Goal: Use online tool/utility: Utilize a website feature to perform a specific function

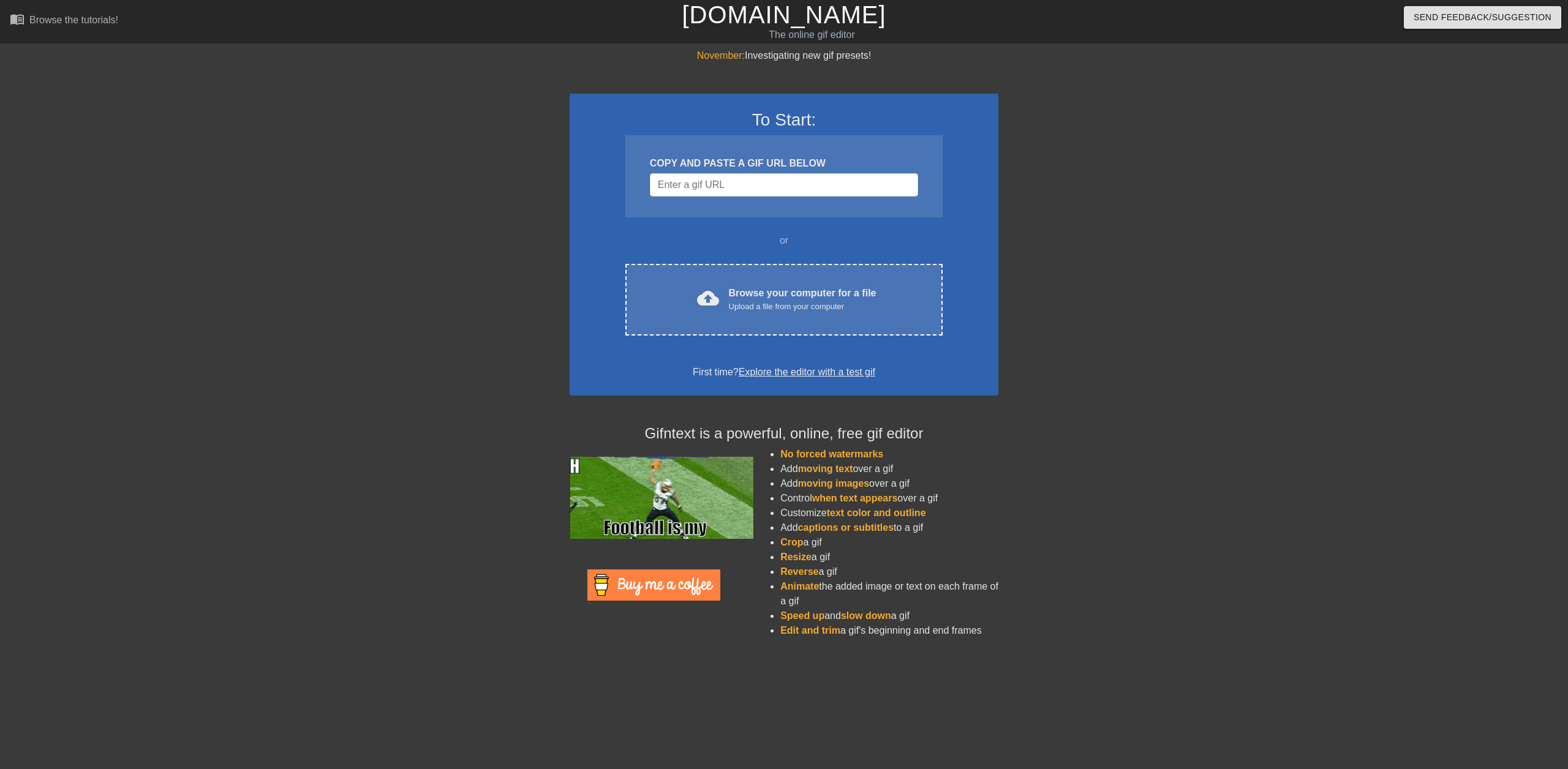
click at [650, 196] on div at bounding box center [650, 196] width 0 height 0
click at [498, 253] on div at bounding box center [463, 232] width 184 height 367
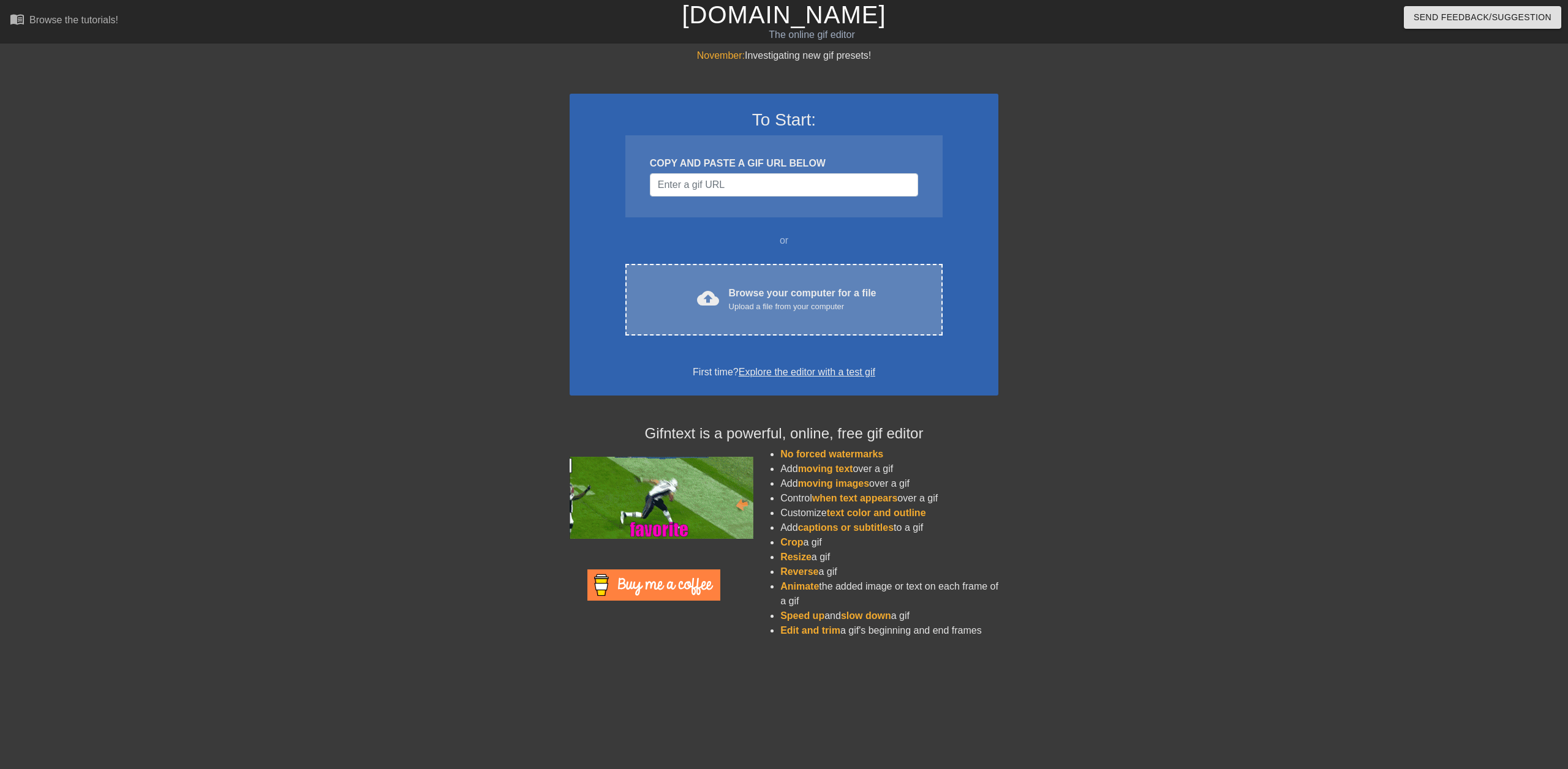
click at [769, 309] on div "Upload a file from your computer" at bounding box center [802, 307] width 147 height 12
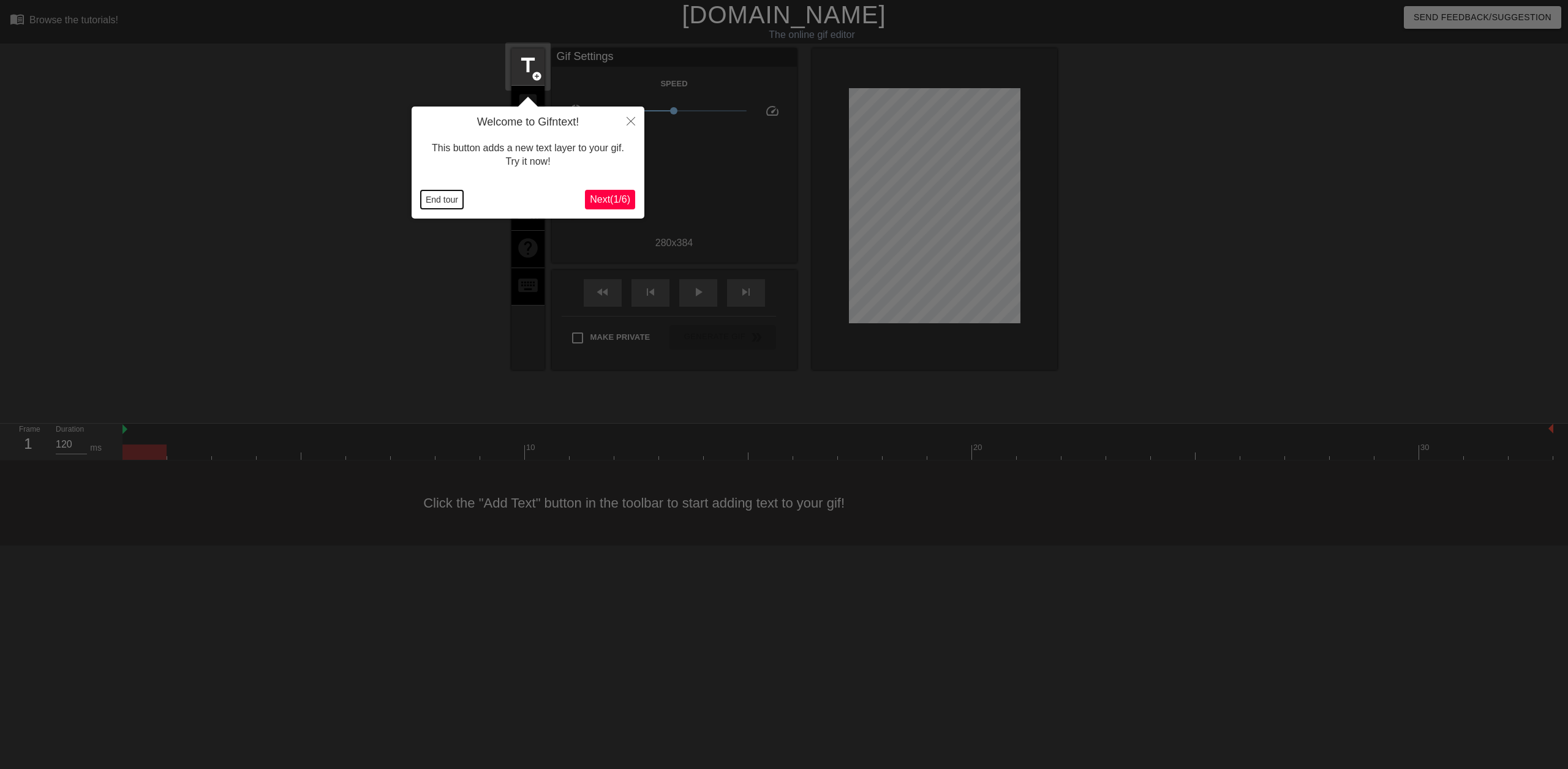
click at [439, 196] on button "End tour" at bounding box center [441, 199] width 42 height 19
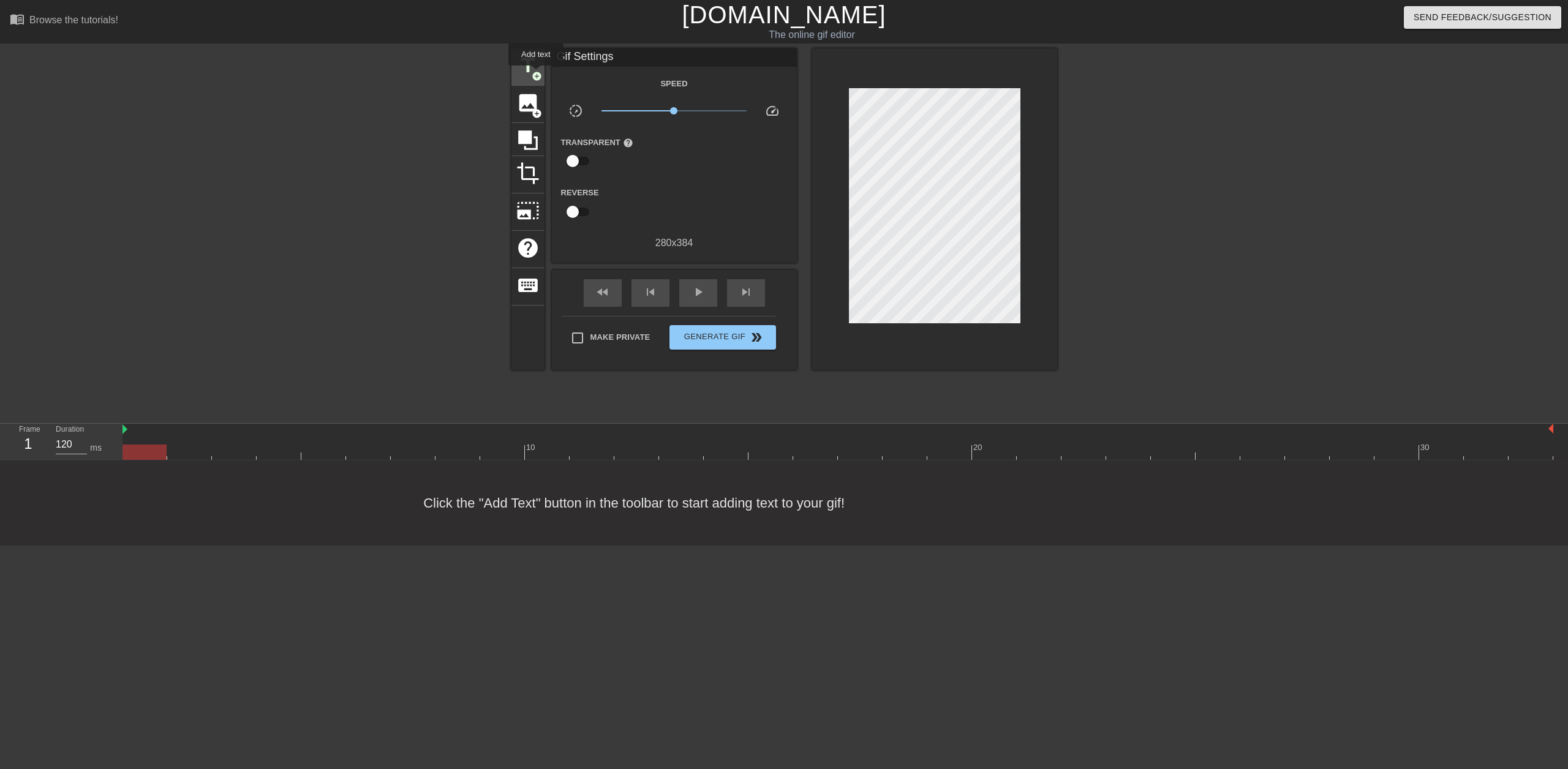
click at [536, 74] on span "add_circle" at bounding box center [536, 76] width 10 height 10
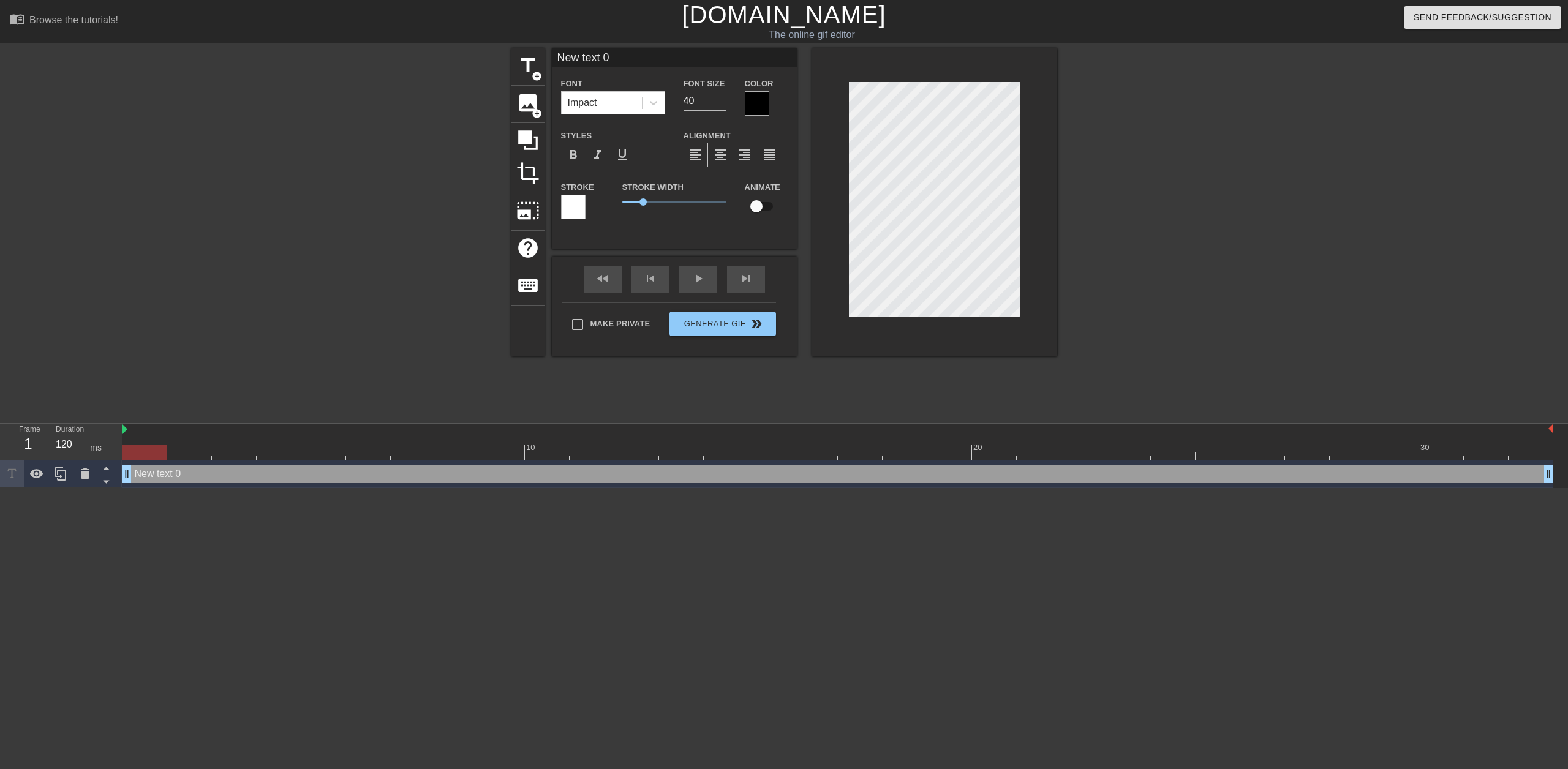
scroll to position [2, 3]
type input "1"
type textarea "1"
type input "12"
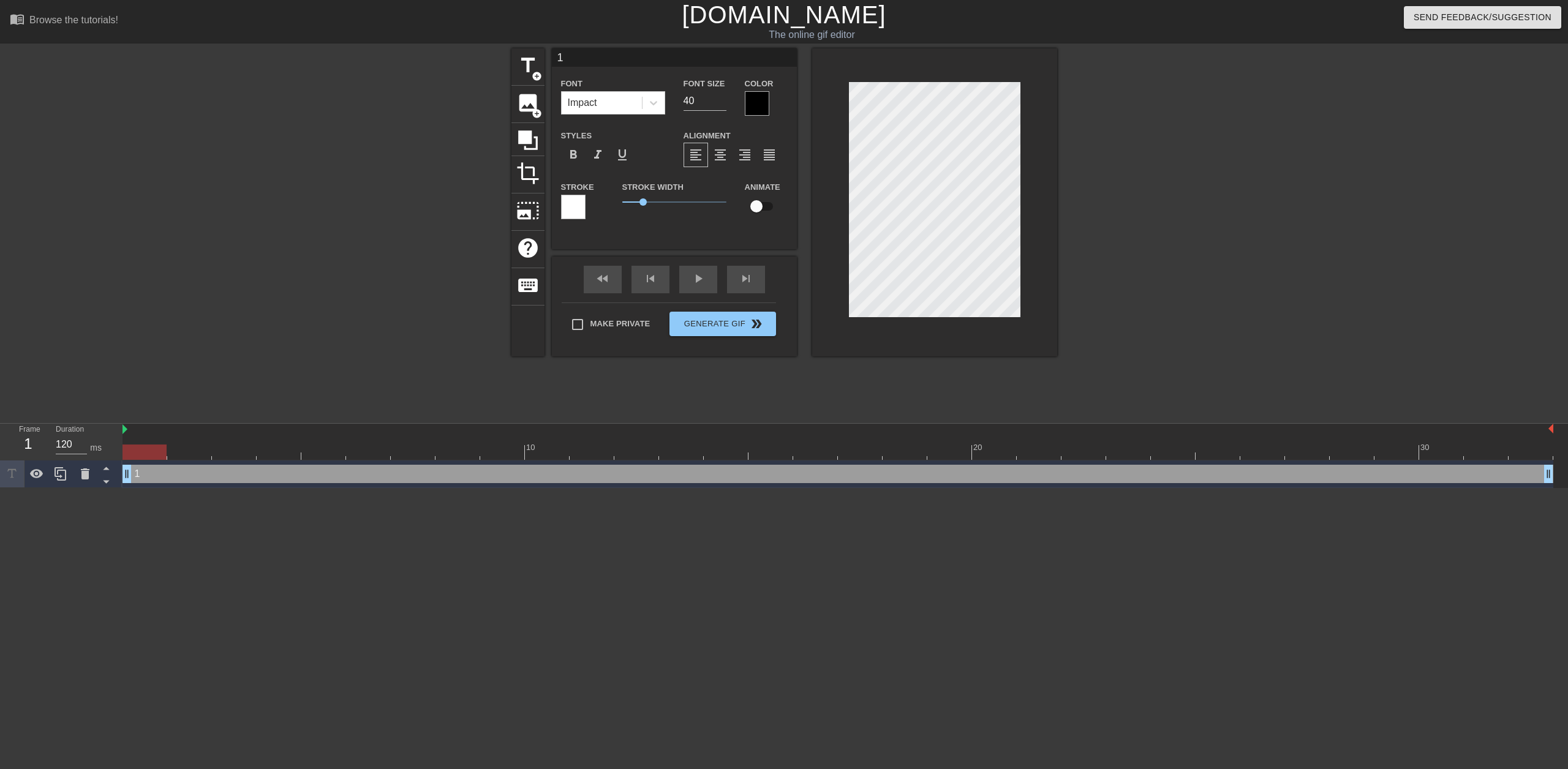
type textarea "12"
type input "124"
type textarea "124"
click at [719, 96] on input "45" at bounding box center [705, 101] width 43 height 19
type input "115"
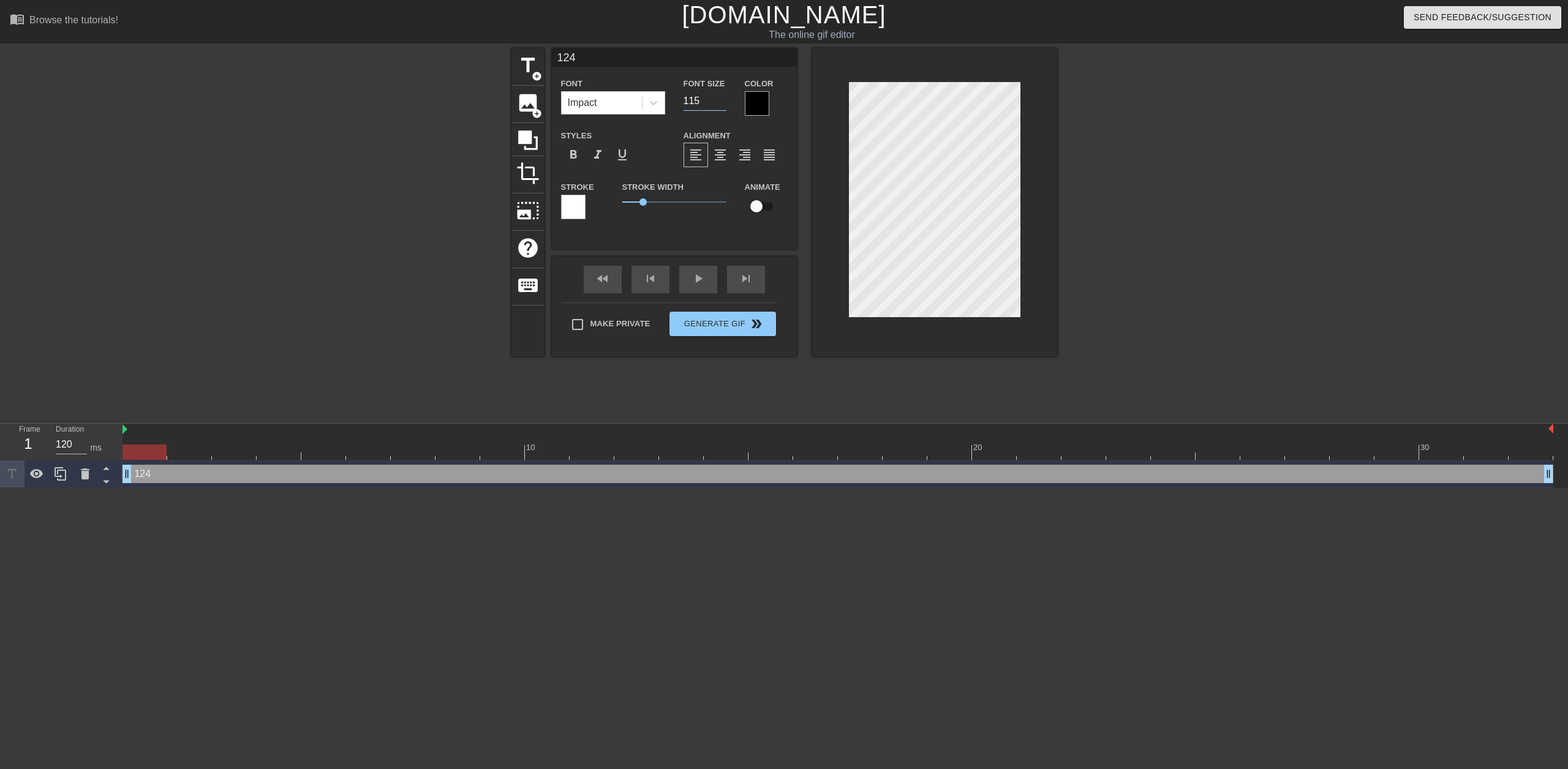
click at [719, 96] on input "115" at bounding box center [705, 101] width 43 height 19
type input "12"
type textarea "12"
type input "1"
type textarea "1"
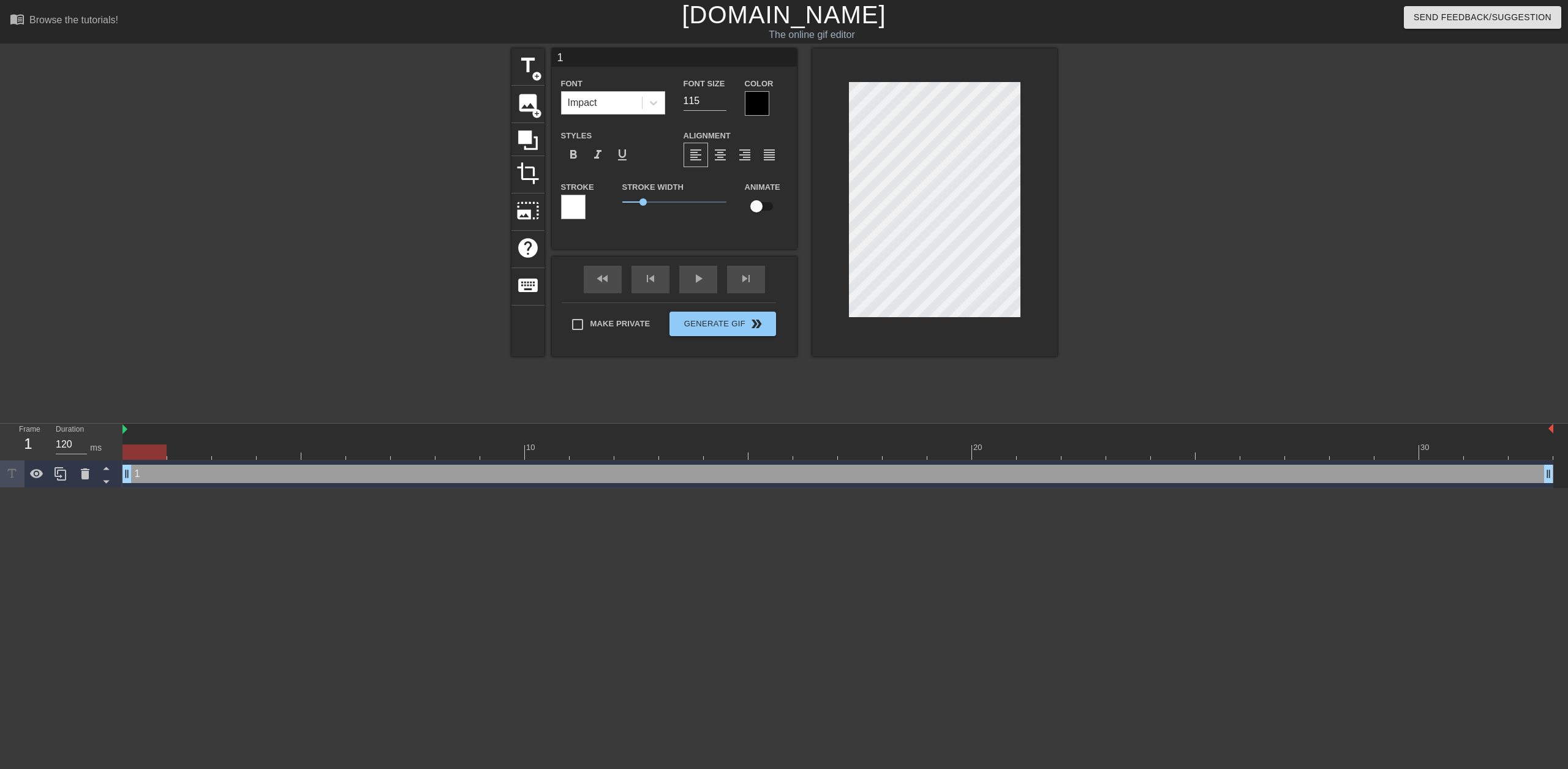
click at [756, 104] on div at bounding box center [757, 103] width 24 height 24
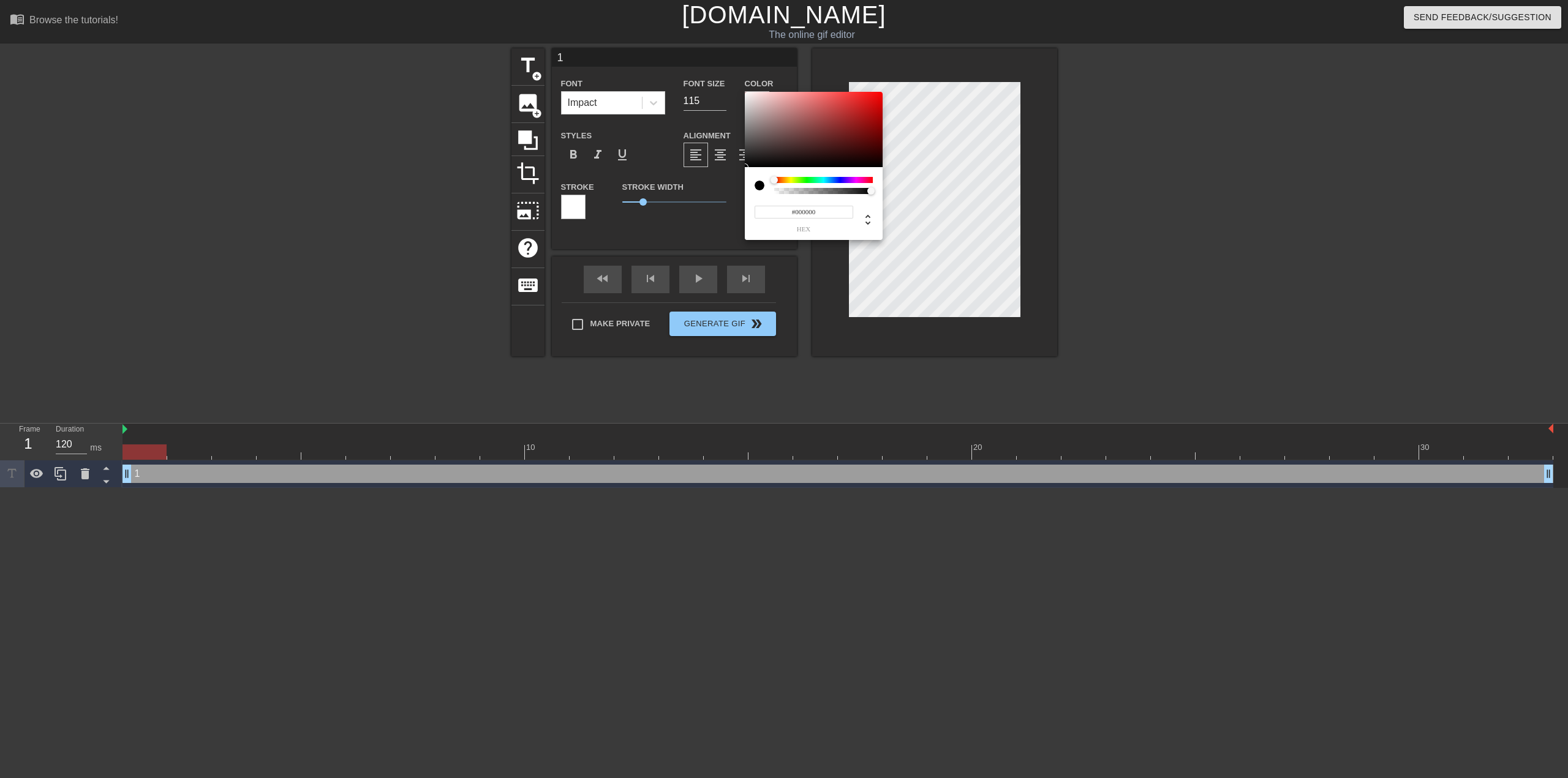
click at [800, 211] on input "#000000" at bounding box center [804, 212] width 99 height 13
type input "#ff00ff"
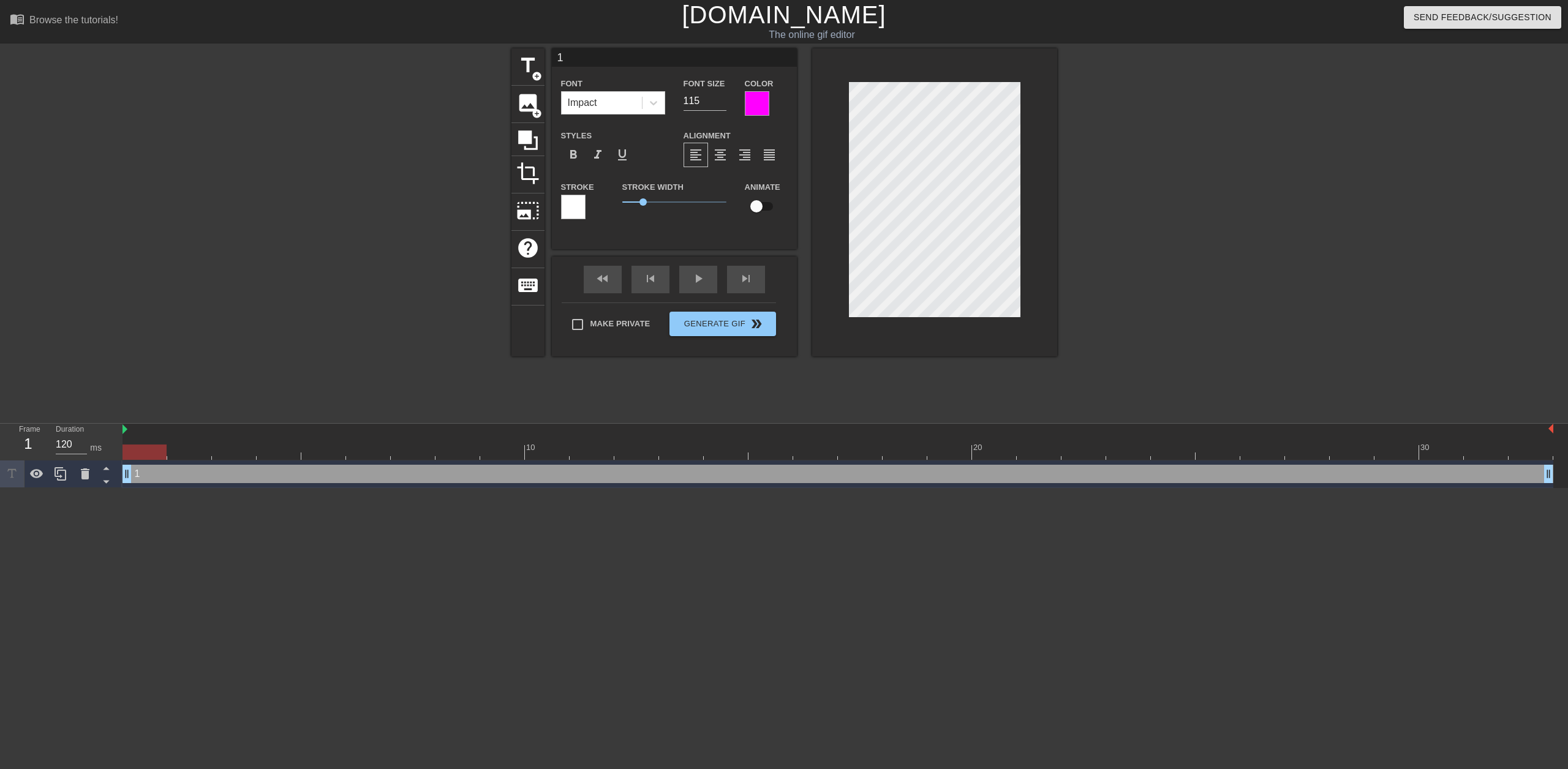
click at [571, 216] on div at bounding box center [573, 207] width 24 height 24
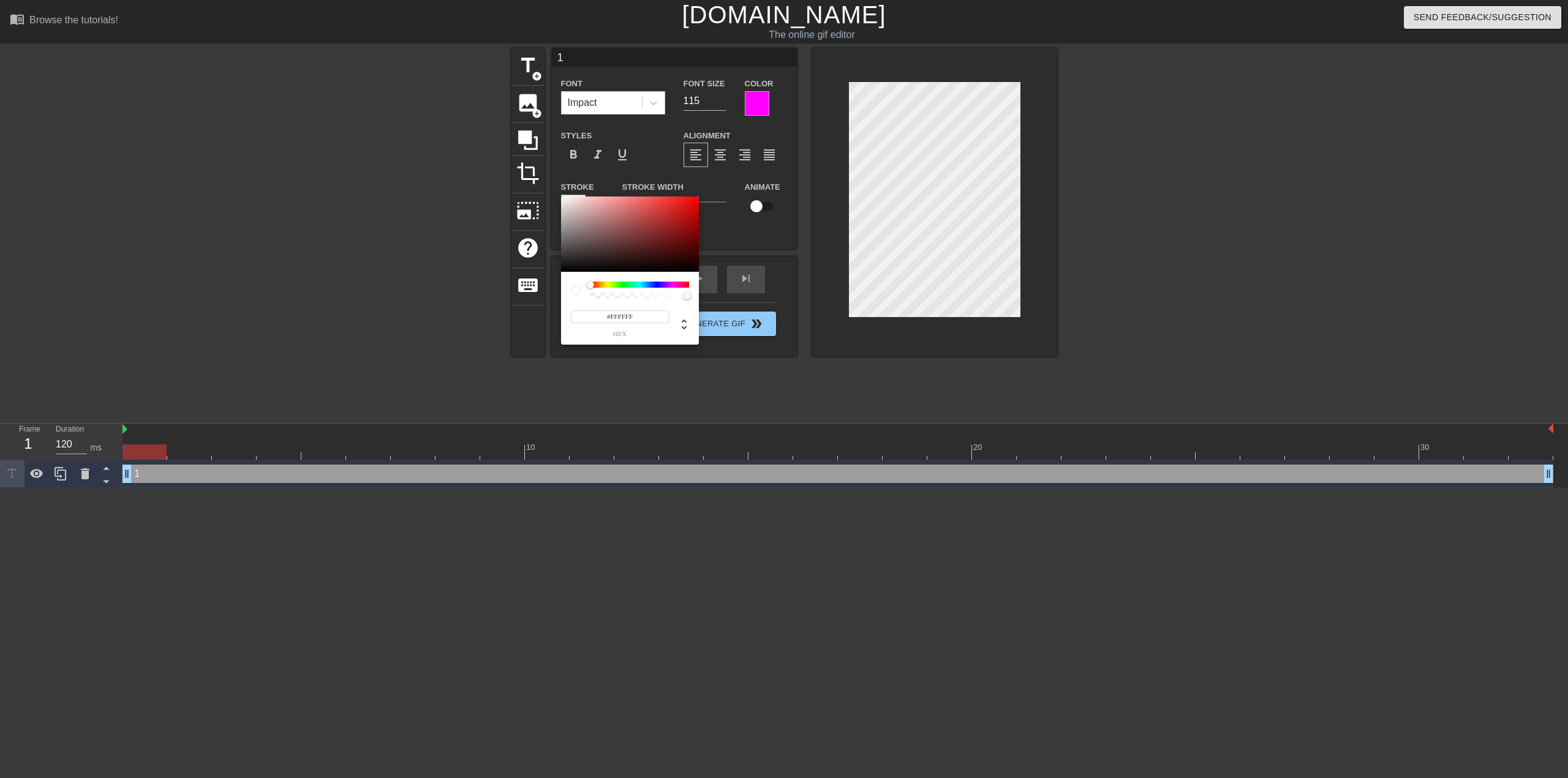
click at [617, 312] on input "#FFFFFF" at bounding box center [620, 317] width 99 height 13
type input "#00ff00"
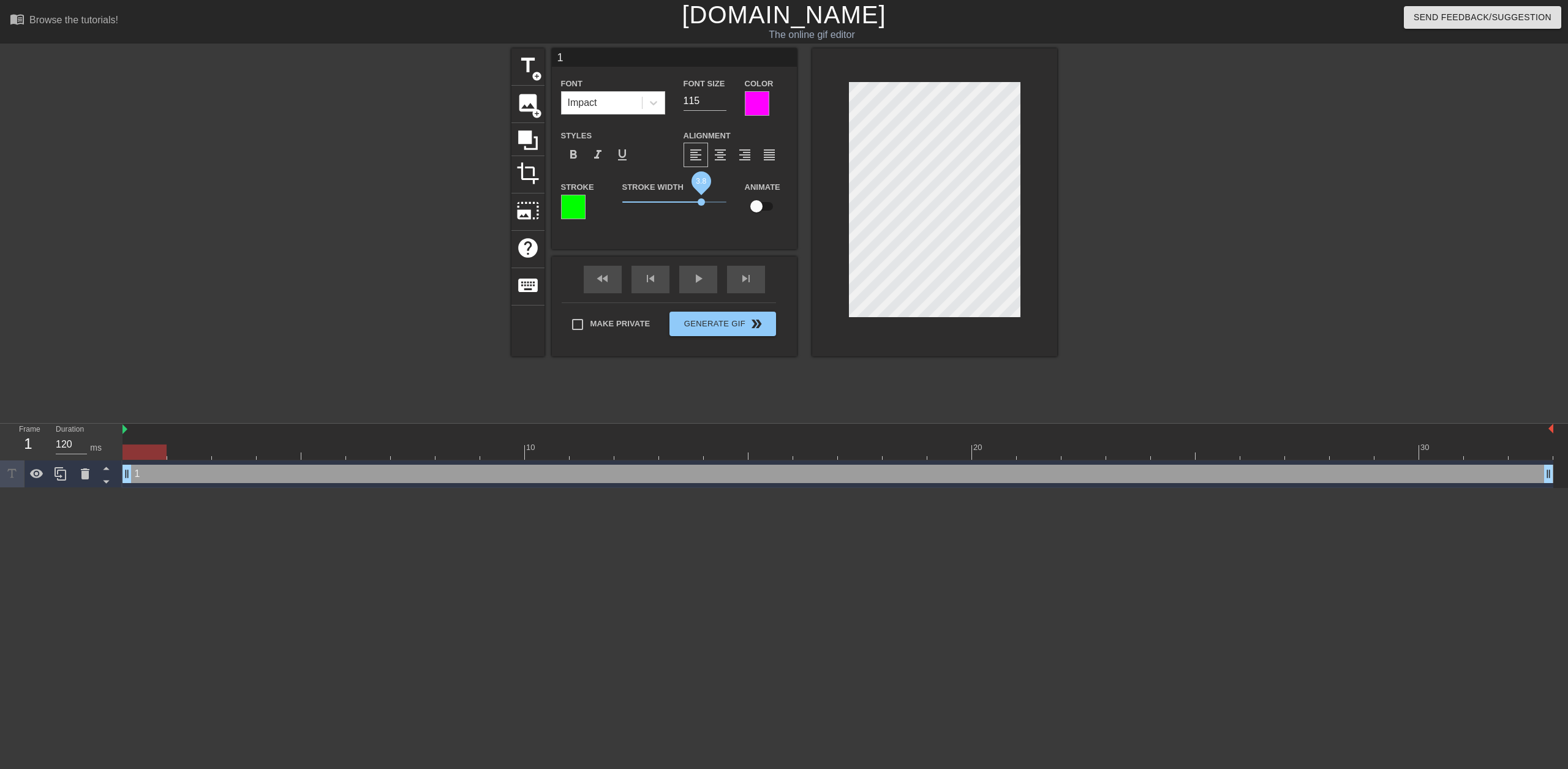
drag, startPoint x: 643, startPoint y: 202, endPoint x: 702, endPoint y: 210, distance: 59.5
click at [702, 210] on span "3.8" at bounding box center [674, 202] width 104 height 15
click at [827, 408] on div "title add_circle image add_circle crop photo_size_select_large help keyboard 1 …" at bounding box center [784, 232] width 546 height 367
click at [62, 470] on icon at bounding box center [60, 474] width 15 height 15
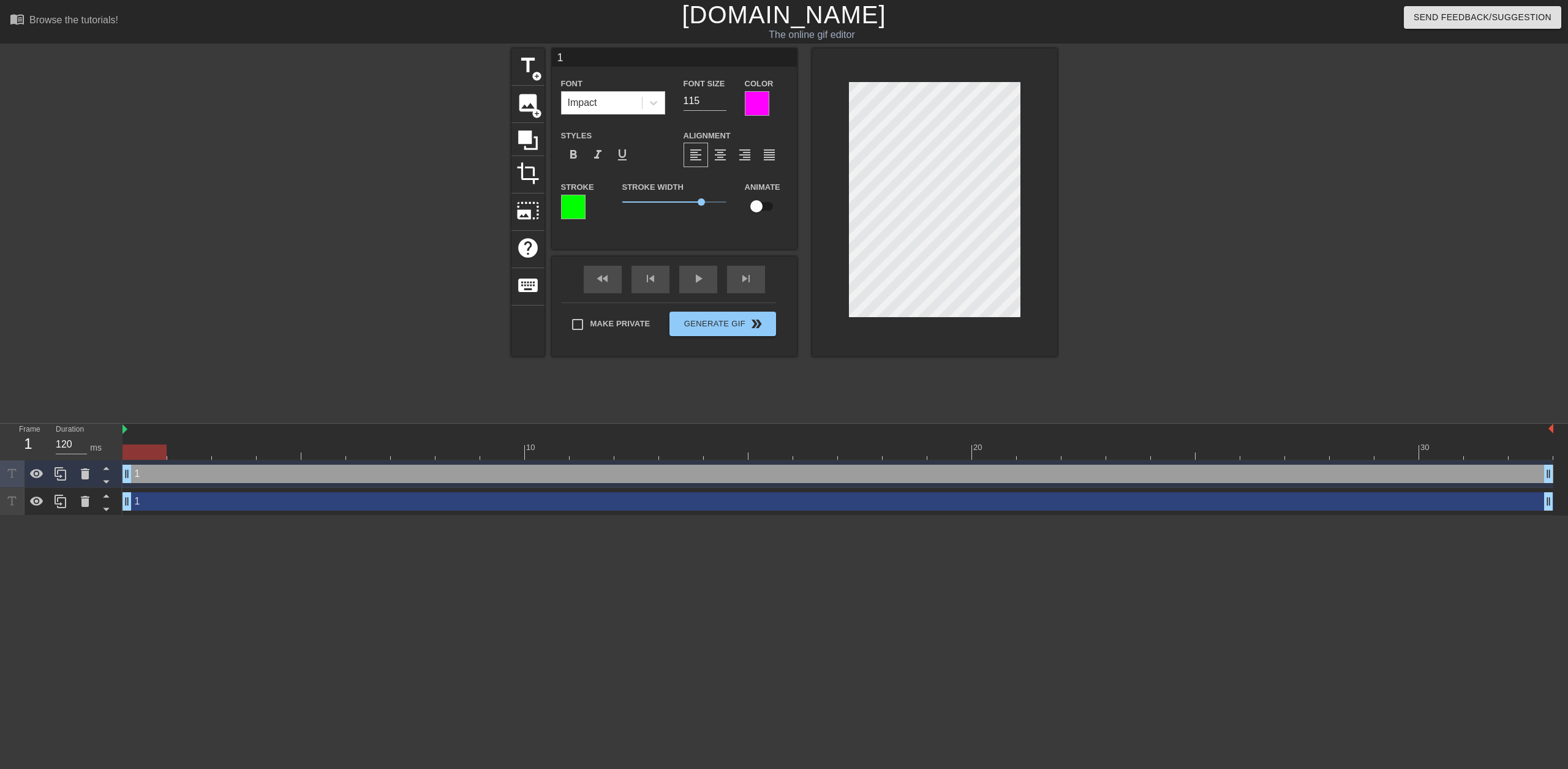
scroll to position [1, 1]
type input "2"
type textarea "2"
click at [58, 476] on icon at bounding box center [60, 474] width 15 height 15
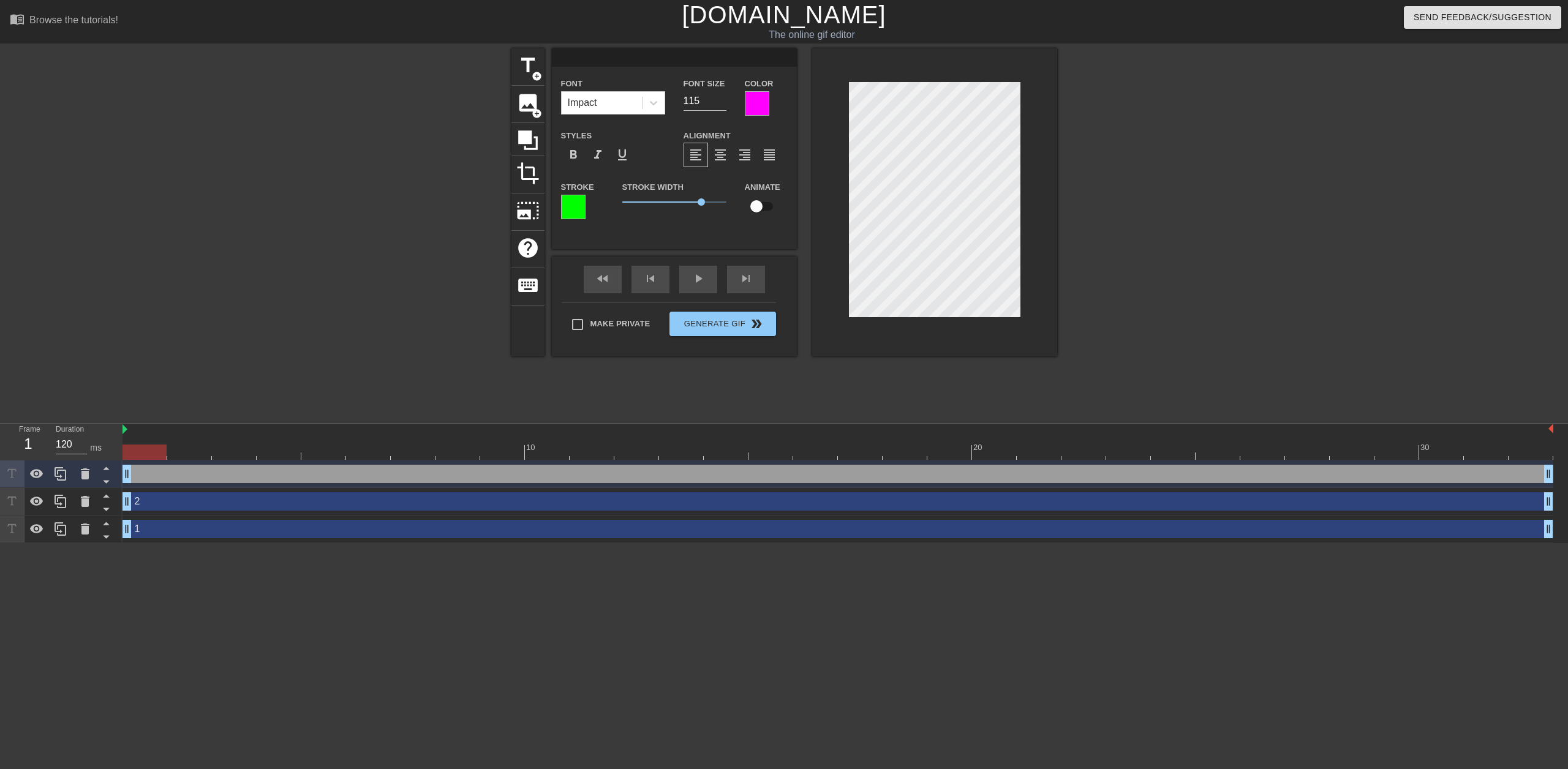
type input "4"
type textarea "4"
click at [187, 543] on html "menu_book Browse the tutorials! [DOMAIN_NAME] The online gif editor Send Feedba…" at bounding box center [784, 271] width 1568 height 543
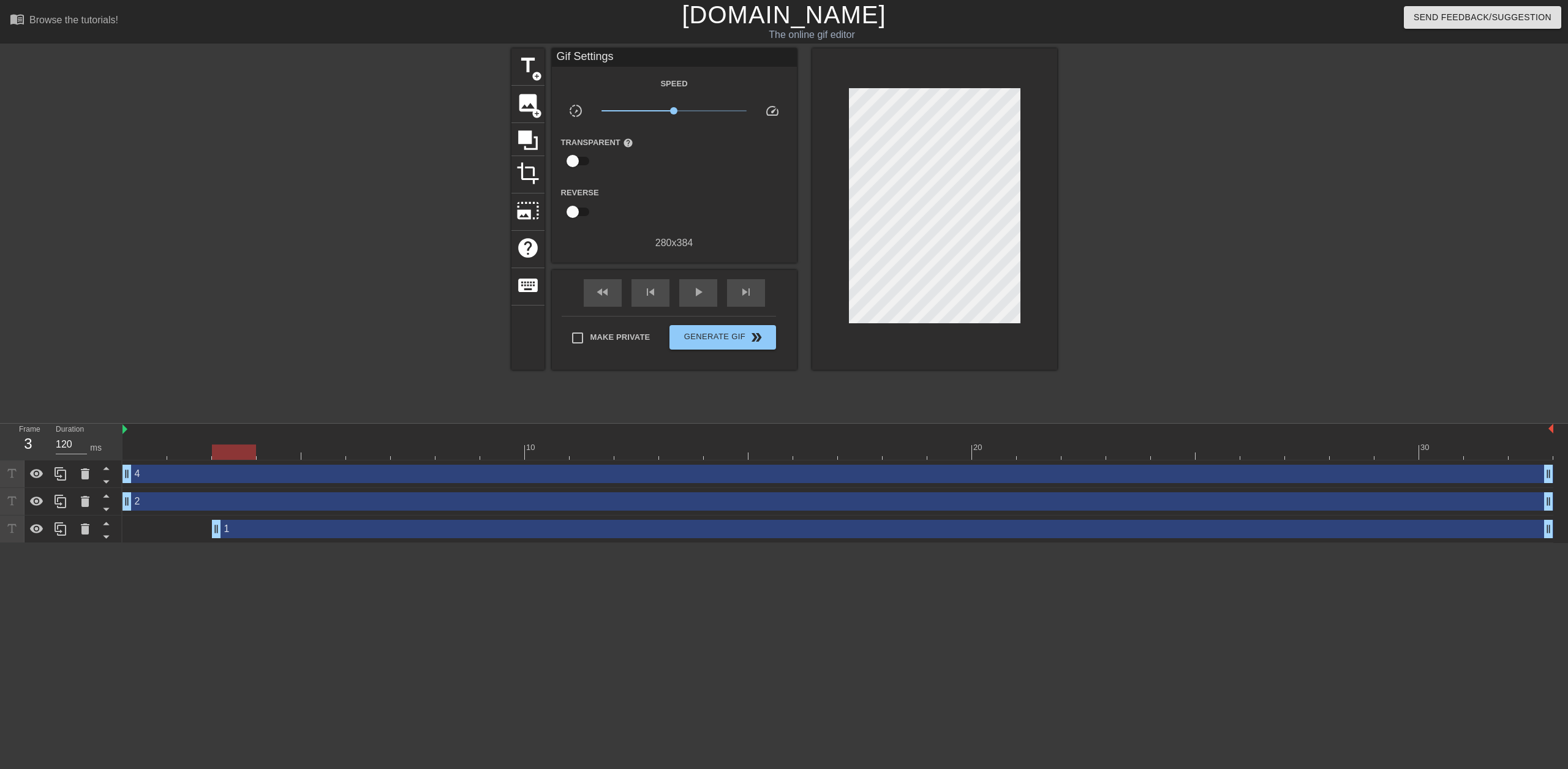
drag, startPoint x: 127, startPoint y: 528, endPoint x: 224, endPoint y: 519, distance: 97.4
click at [224, 519] on div "1 drag_handle drag_handle" at bounding box center [838, 529] width 1431 height 28
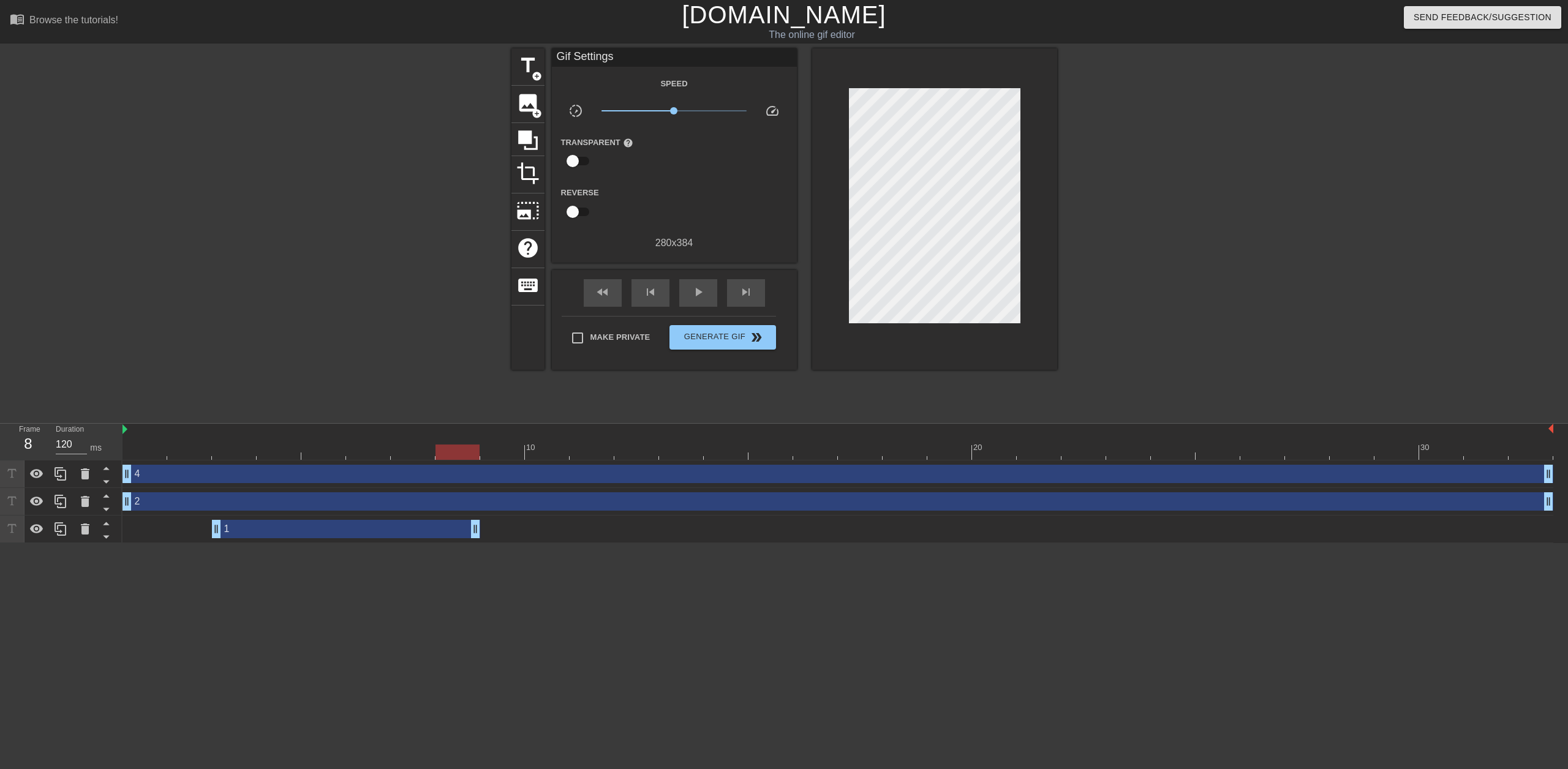
drag, startPoint x: 1550, startPoint y: 530, endPoint x: 470, endPoint y: 537, distance: 1080.0
drag, startPoint x: 128, startPoint y: 500, endPoint x: 207, endPoint y: 503, distance: 79.1
click at [207, 503] on div "2 drag_handle drag_handle" at bounding box center [838, 501] width 1431 height 19
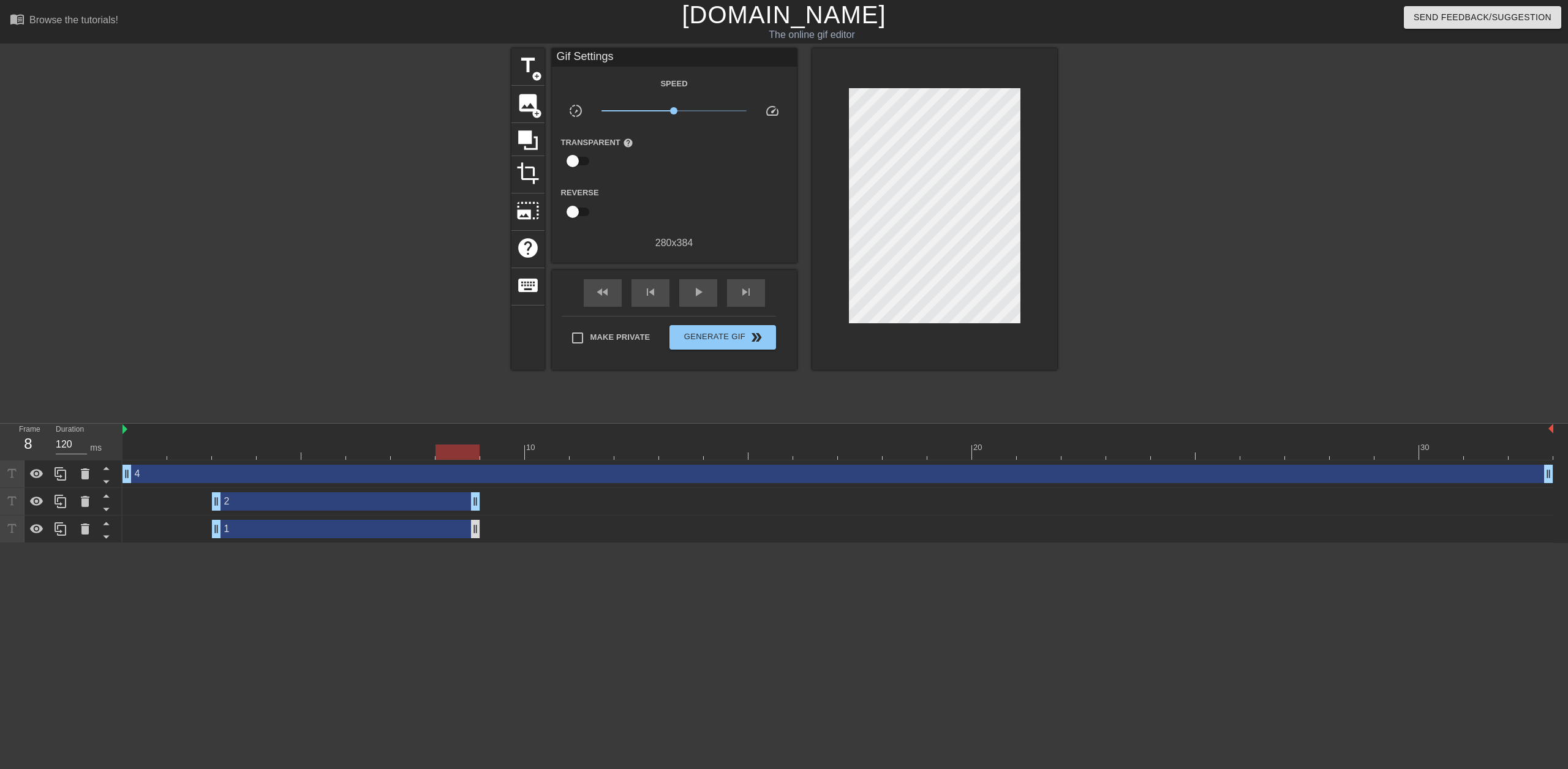
drag, startPoint x: 1546, startPoint y: 503, endPoint x: 477, endPoint y: 520, distance: 1069.1
click at [477, 520] on div "4 drag_handle drag_handle 2 drag_handle drag_handle 1 drag_handle drag_handle" at bounding box center [845, 502] width 1446 height 83
drag, startPoint x: 389, startPoint y: 499, endPoint x: 396, endPoint y: 501, distance: 7.3
click at [396, 501] on div "2 drag_handle drag_handle" at bounding box center [346, 501] width 268 height 19
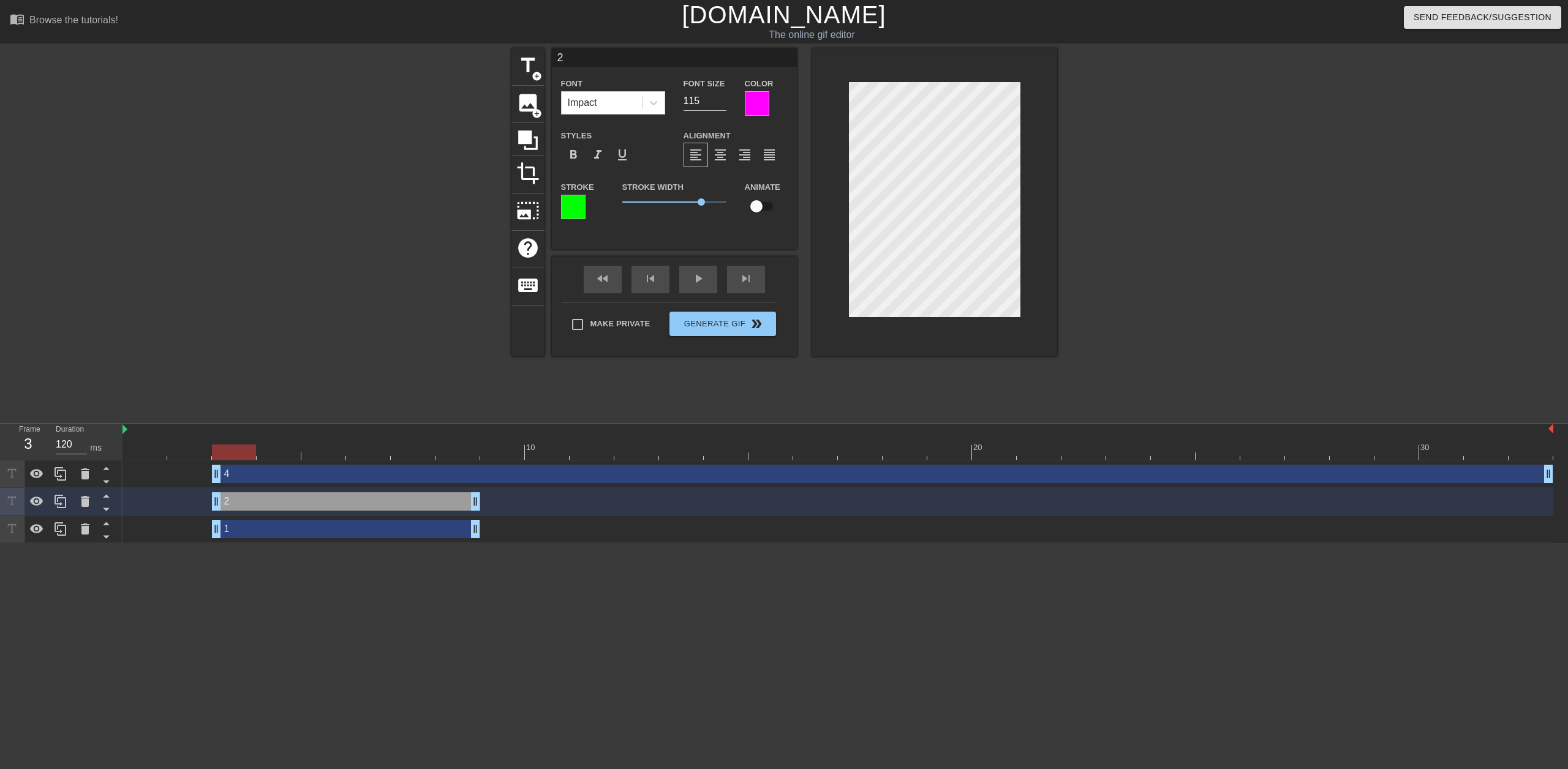
drag, startPoint x: 131, startPoint y: 477, endPoint x: 221, endPoint y: 474, distance: 90.0
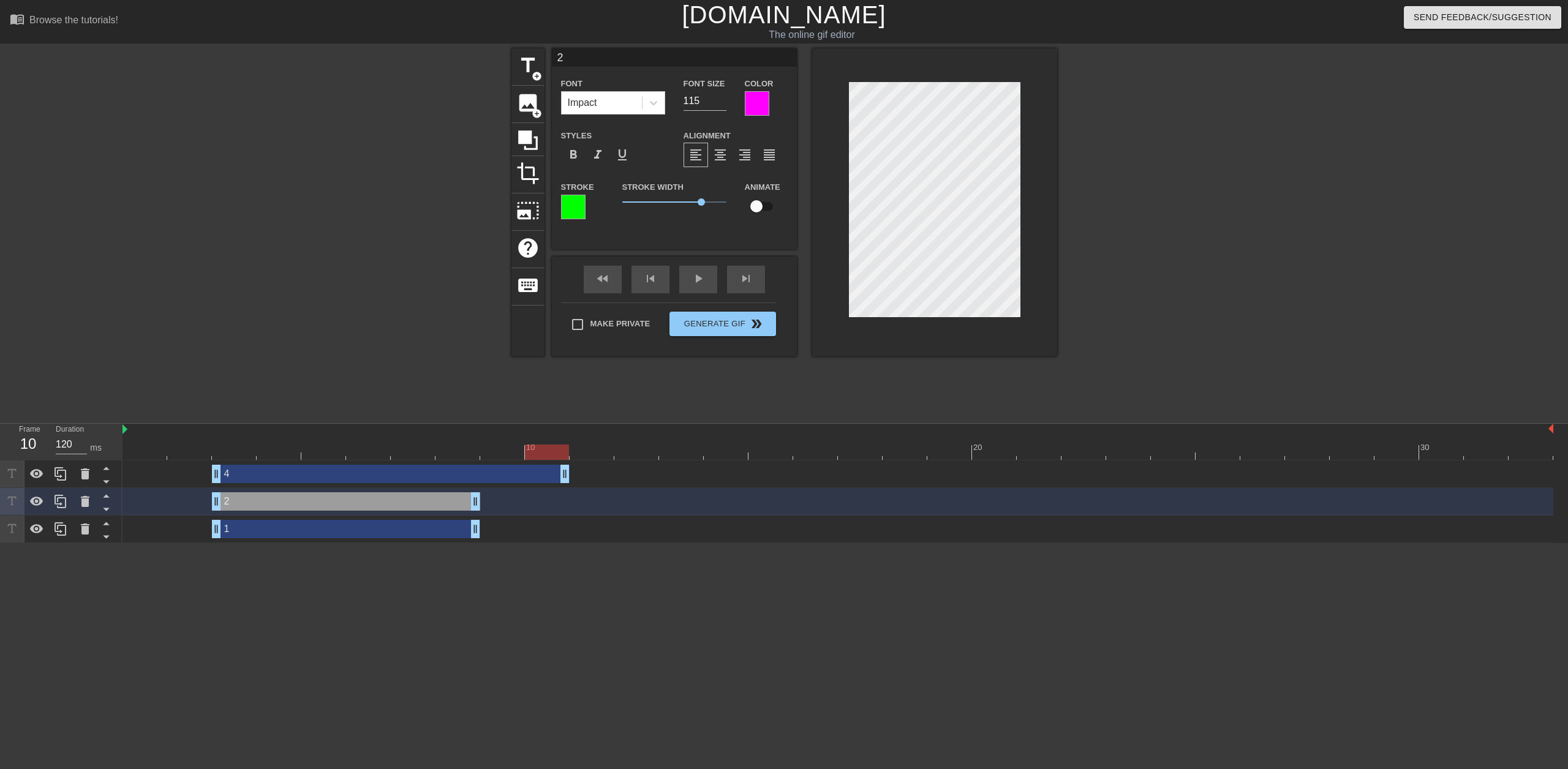
drag, startPoint x: 1551, startPoint y: 474, endPoint x: 571, endPoint y: 485, distance: 980.1
click at [571, 485] on div "4 drag_handle drag_handle" at bounding box center [838, 474] width 1431 height 28
drag, startPoint x: 477, startPoint y: 506, endPoint x: 563, endPoint y: 500, distance: 86.2
drag, startPoint x: 482, startPoint y: 530, endPoint x: 563, endPoint y: 521, distance: 81.5
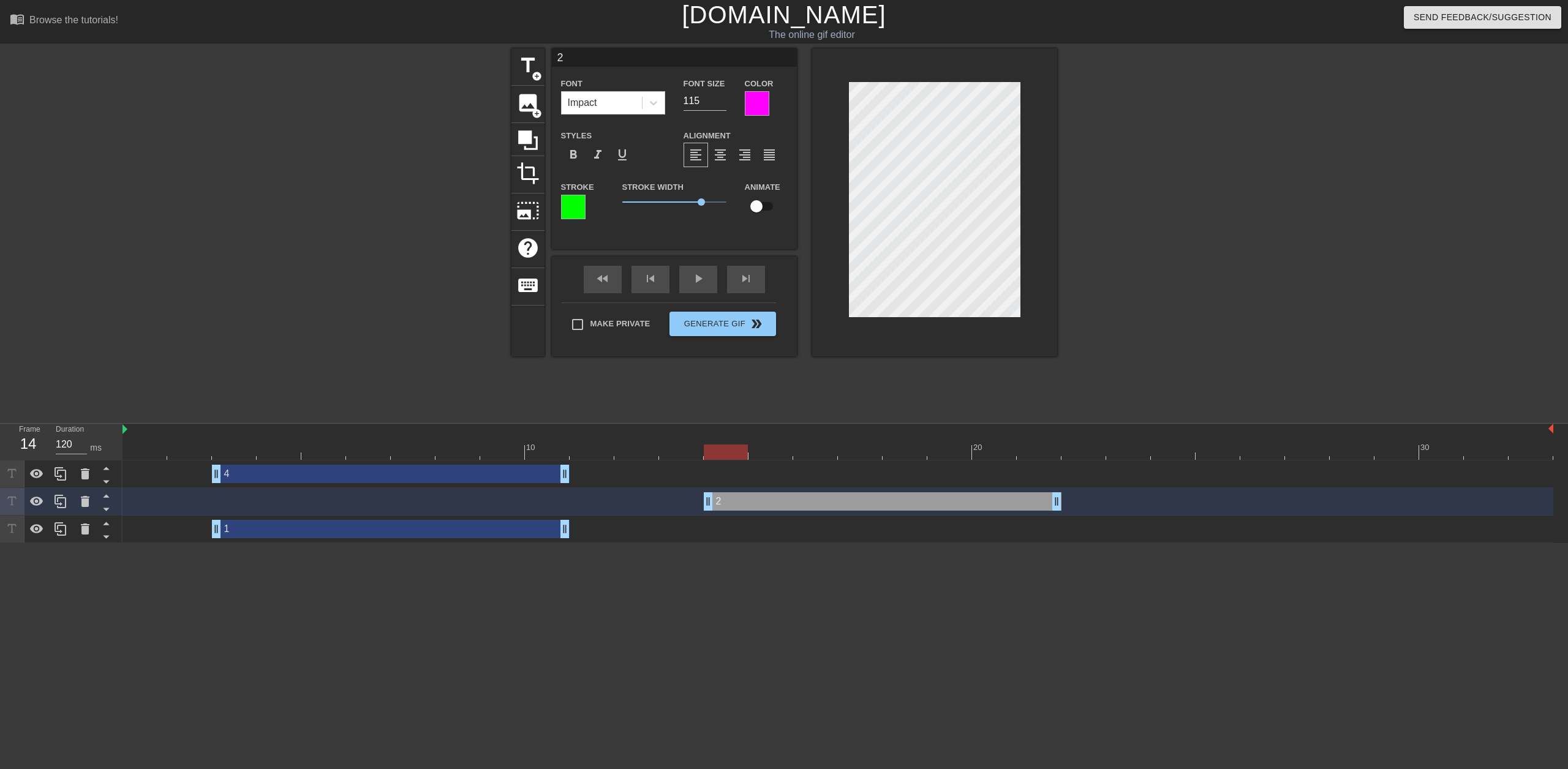
drag, startPoint x: 354, startPoint y: 505, endPoint x: 853, endPoint y: 490, distance: 499.2
click at [853, 490] on div "2 drag_handle drag_handle" at bounding box center [838, 502] width 1431 height 28
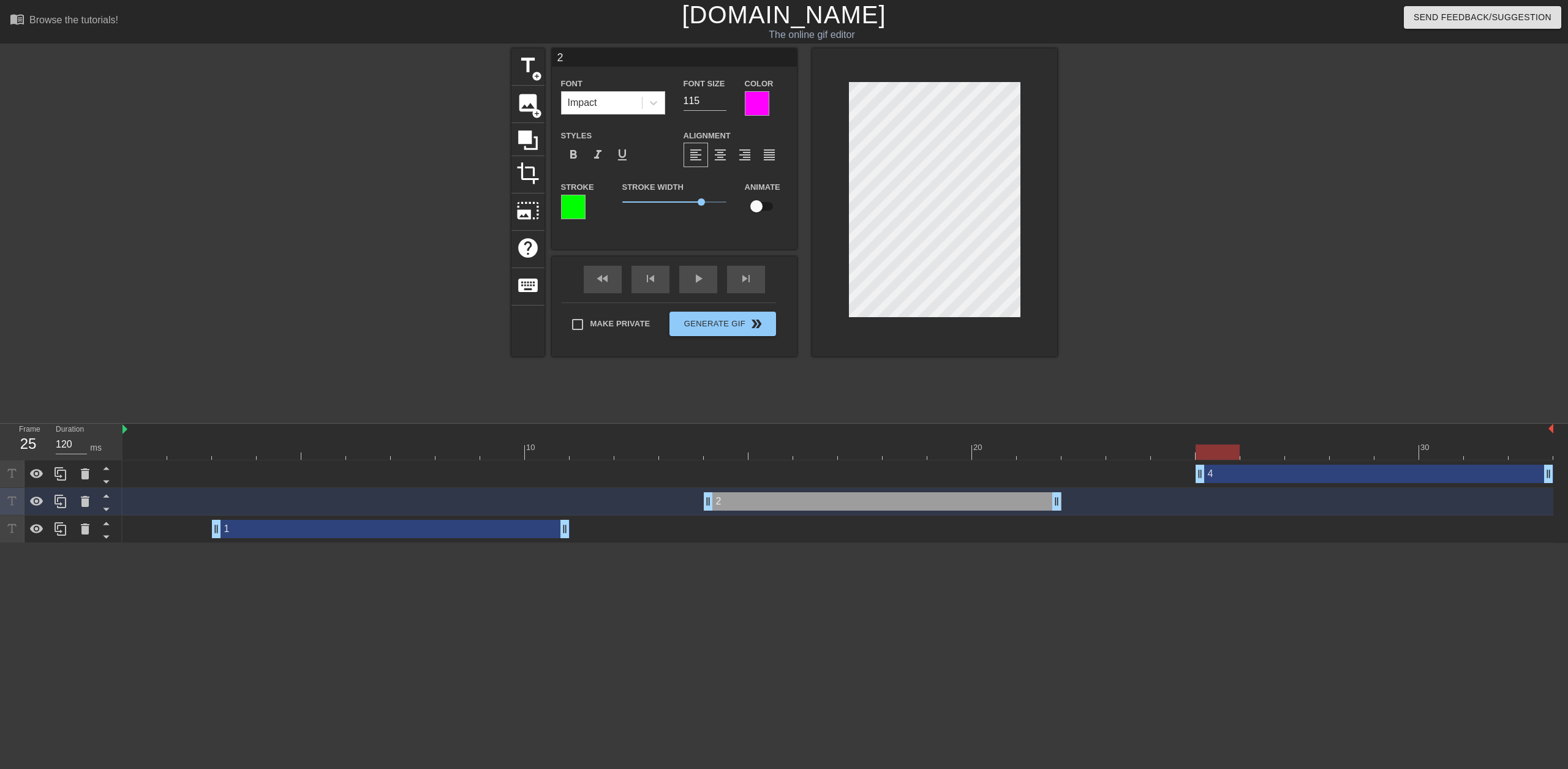
drag, startPoint x: 386, startPoint y: 473, endPoint x: 1351, endPoint y: 462, distance: 965.1
click at [1351, 462] on div "4 drag_handle drag_handle" at bounding box center [838, 474] width 1431 height 28
click at [687, 279] on div "fast_rewind skip_previous play_arrow skip_next" at bounding box center [674, 279] width 200 height 46
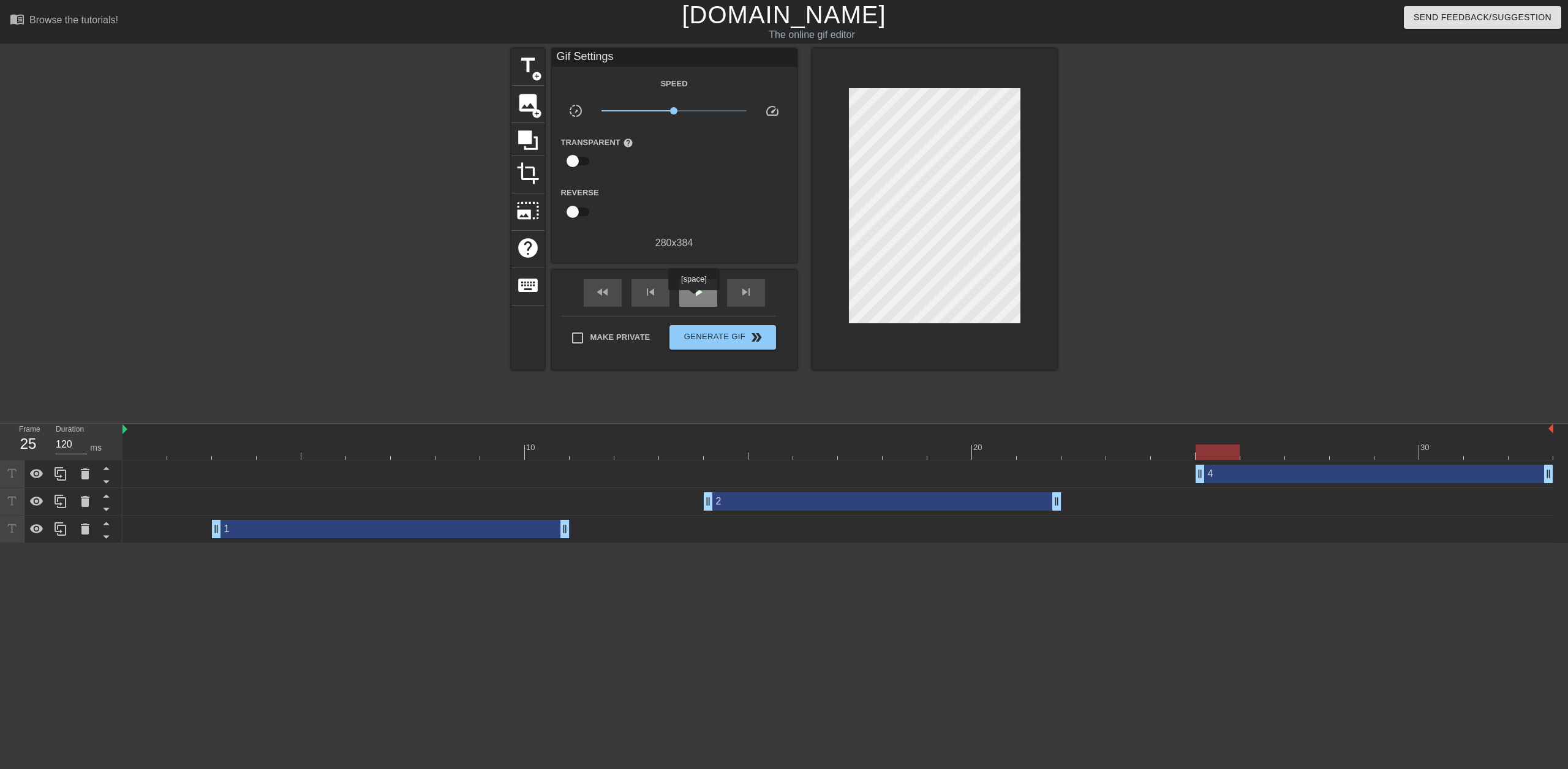
click at [694, 298] on span "play_arrow" at bounding box center [698, 292] width 15 height 15
click at [694, 298] on span "pause" at bounding box center [698, 292] width 15 height 15
click at [713, 339] on span "Generate Gif double_arrow" at bounding box center [722, 337] width 96 height 15
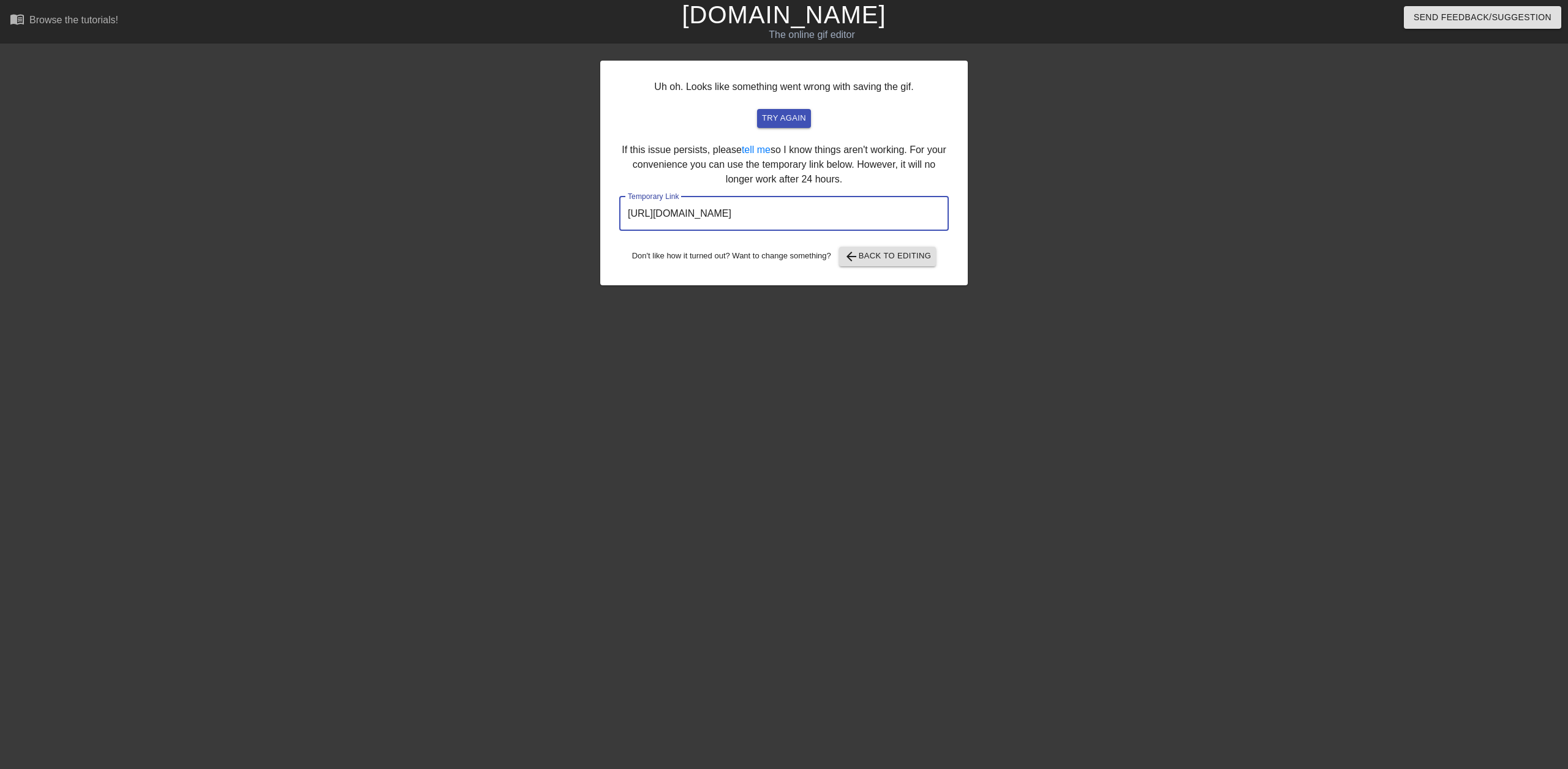
drag, startPoint x: 888, startPoint y: 220, endPoint x: 547, endPoint y: 224, distance: 341.0
click at [547, 224] on div "Uh oh. Looks like something went wrong with saving the gif. try again If this i…" at bounding box center [784, 232] width 1568 height 367
